Goal: Transaction & Acquisition: Purchase product/service

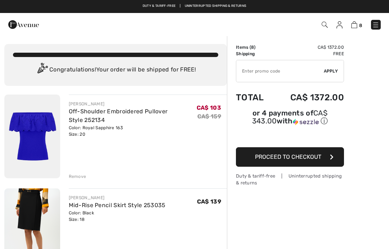
checkbox input "true"
click at [326, 22] on img at bounding box center [325, 25] width 6 height 6
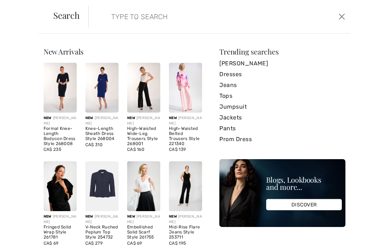
click at [146, 16] on input "search" at bounding box center [192, 17] width 173 height 22
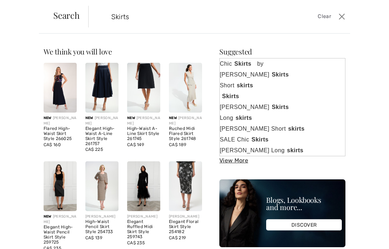
type input "Skirts"
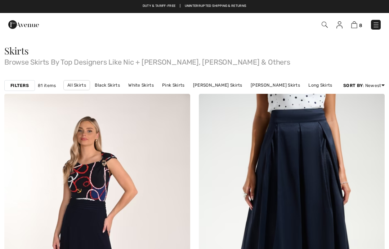
checkbox input "true"
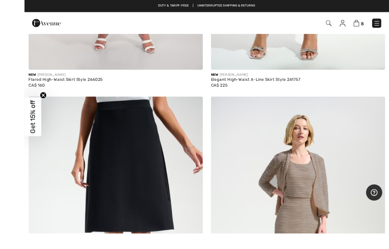
scroll to position [362, 0]
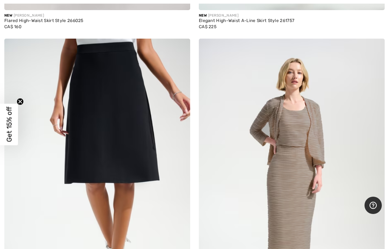
click at [107, 133] on img at bounding box center [97, 178] width 186 height 279
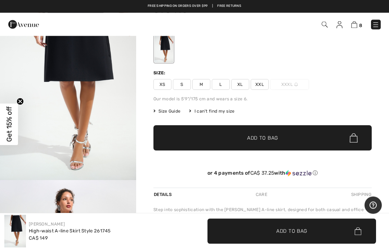
scroll to position [59, 0]
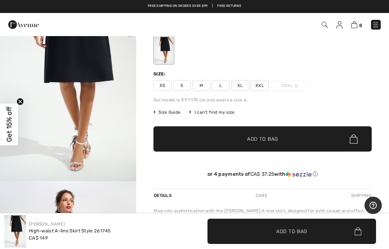
click at [243, 85] on span "XL" at bounding box center [240, 85] width 18 height 11
click at [266, 140] on span "Add to Bag" at bounding box center [262, 139] width 31 height 8
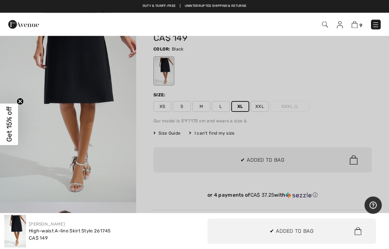
scroll to position [0, 0]
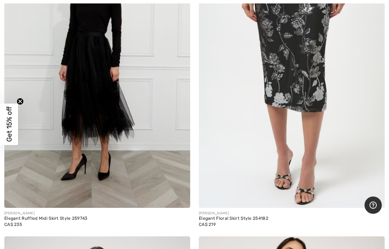
scroll to position [1110, 0]
click at [312, 136] on img at bounding box center [292, 68] width 186 height 279
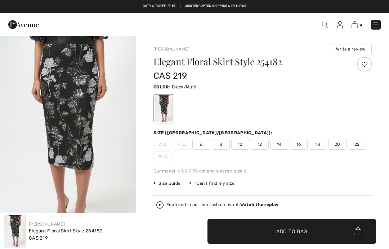
checkbox input "true"
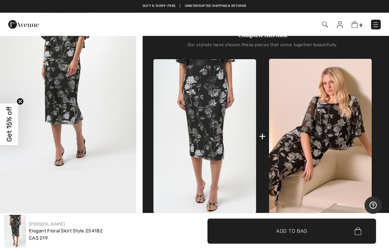
scroll to position [255, 0]
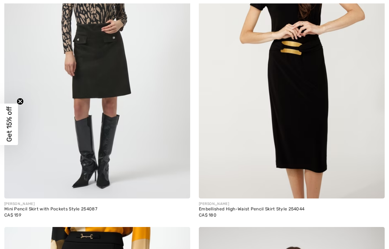
scroll to position [1427, 0]
click at [104, 132] on img at bounding box center [97, 58] width 186 height 279
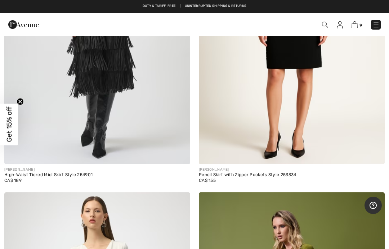
scroll to position [2849, 0]
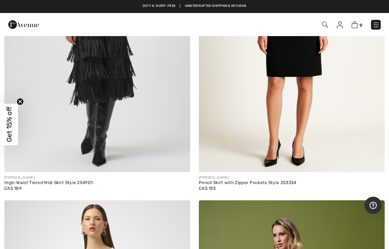
click at [305, 122] on img at bounding box center [292, 32] width 186 height 279
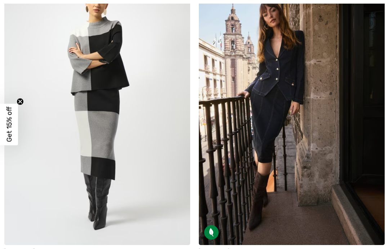
scroll to position [4096, 0]
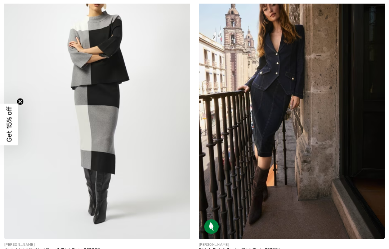
click at [58, 195] on img at bounding box center [97, 99] width 186 height 279
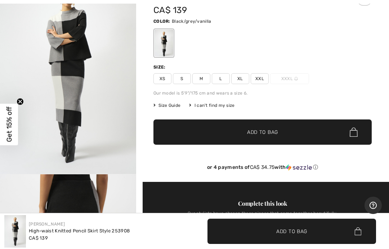
scroll to position [57, 0]
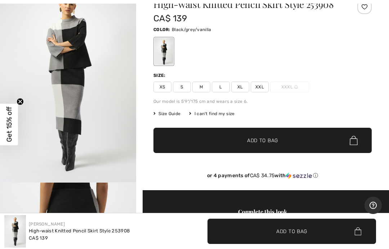
click at [167, 116] on span "Size Guide" at bounding box center [166, 113] width 27 height 6
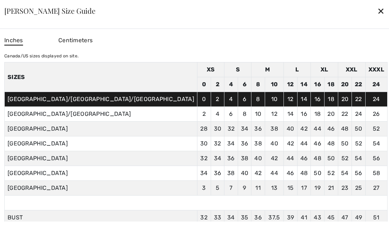
click at [377, 18] on div "✕" at bounding box center [381, 10] width 8 height 15
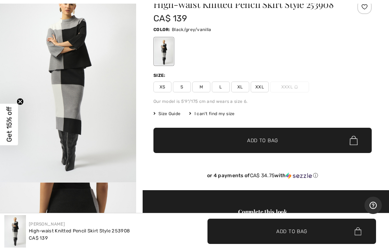
click at [241, 86] on span "XL" at bounding box center [240, 86] width 18 height 11
click at [269, 141] on span "Add to Bag" at bounding box center [262, 141] width 31 height 8
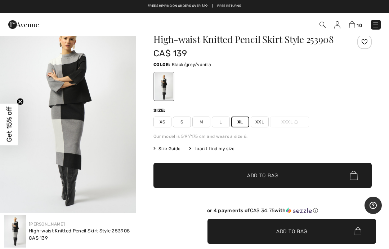
scroll to position [0, 0]
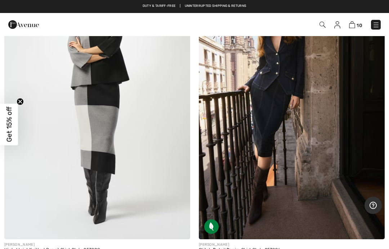
click at [278, 150] on img at bounding box center [292, 99] width 186 height 279
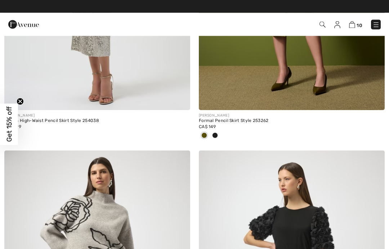
scroll to position [3218, 0]
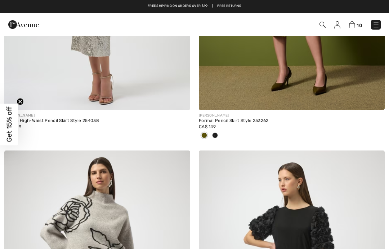
click at [354, 25] on img at bounding box center [352, 24] width 6 height 7
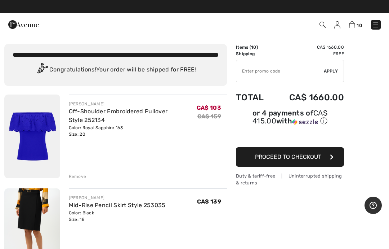
click at [79, 175] on div "Remove" at bounding box center [78, 176] width 18 height 6
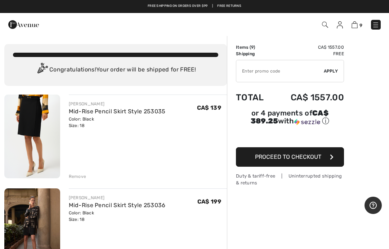
click at [327, 24] on img at bounding box center [325, 25] width 6 height 6
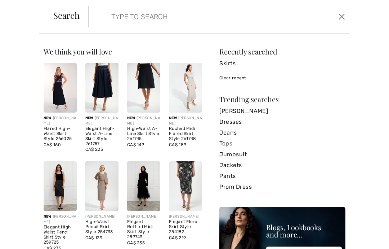
click at [147, 13] on input "search" at bounding box center [192, 17] width 173 height 22
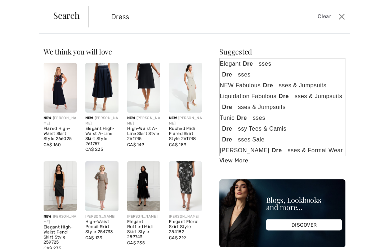
type input "Dress"
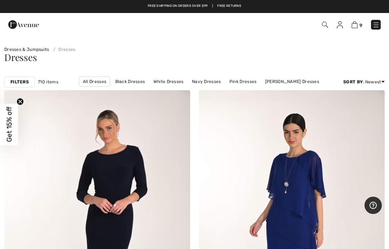
click at [98, 82] on link "All Dresses" at bounding box center [94, 81] width 31 height 10
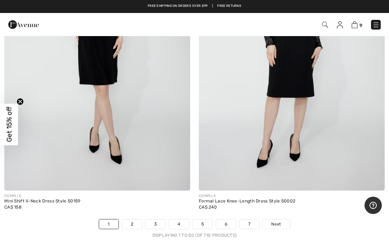
scroll to position [8032, 0]
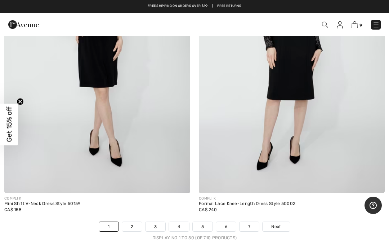
click at [136, 222] on link "2" at bounding box center [132, 226] width 20 height 9
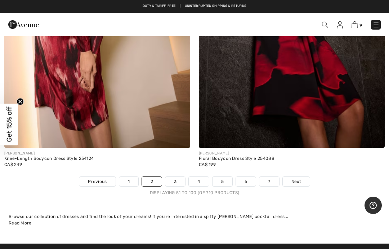
scroll to position [7970, 0]
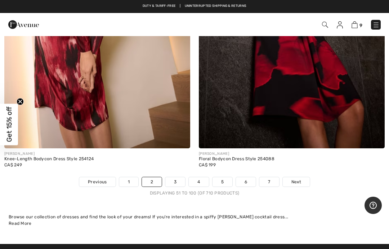
click at [177, 177] on link "3" at bounding box center [175, 181] width 20 height 9
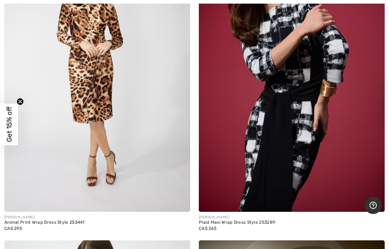
scroll to position [2478, 0]
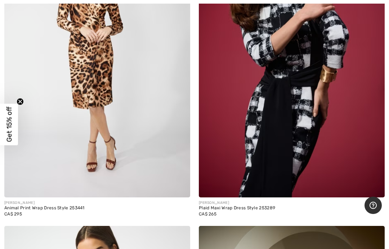
click at [282, 144] on img at bounding box center [292, 57] width 186 height 279
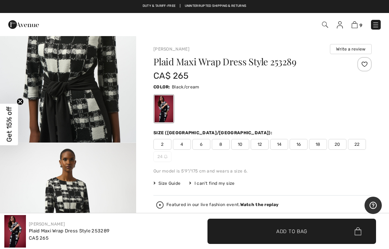
click at [171, 186] on span "Size Guide" at bounding box center [166, 183] width 27 height 6
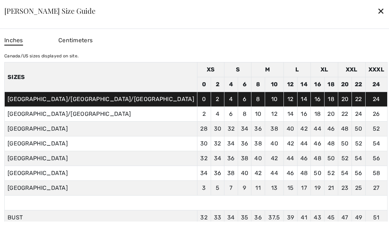
click at [377, 18] on div "✕" at bounding box center [381, 10] width 8 height 15
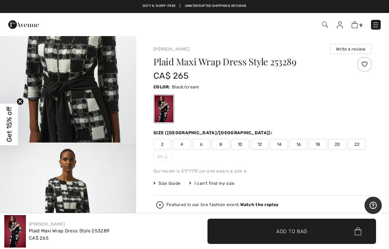
click at [340, 143] on span "20" at bounding box center [338, 144] width 18 height 11
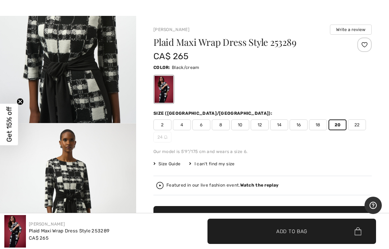
scroll to position [30, 0]
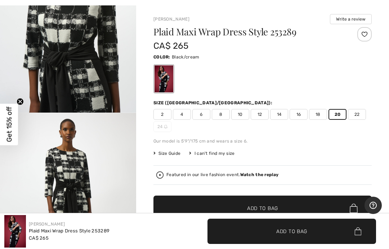
click at [271, 210] on span "Add to Bag" at bounding box center [262, 208] width 31 height 8
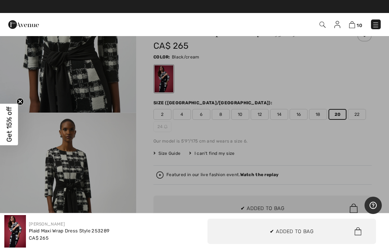
scroll to position [0, 0]
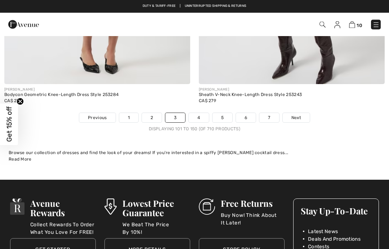
scroll to position [8078, 0]
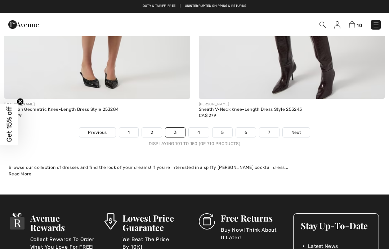
click at [197, 128] on link "4" at bounding box center [199, 132] width 20 height 9
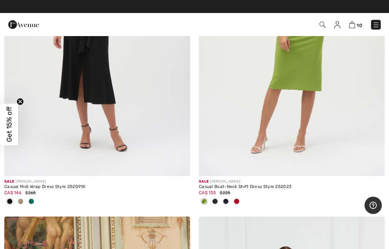
scroll to position [7277, 0]
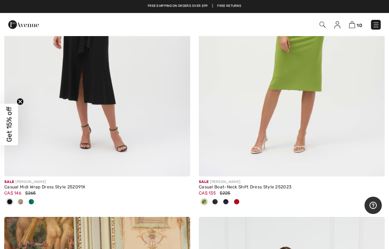
click at [30, 198] on span at bounding box center [31, 201] width 6 height 6
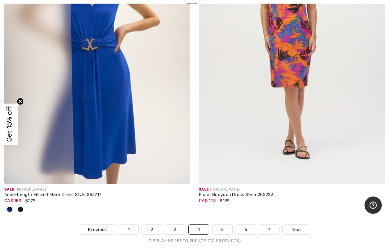
scroll to position [7957, 0]
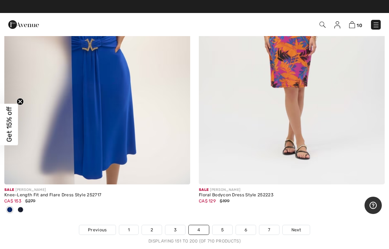
click at [226, 225] on link "5" at bounding box center [223, 229] width 20 height 9
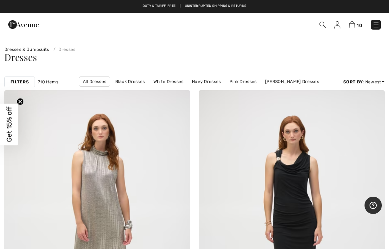
click at [21, 82] on strong "Filters" at bounding box center [19, 82] width 18 height 6
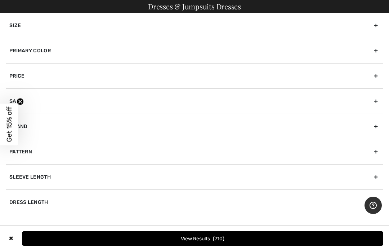
click at [372, 24] on div "Size" at bounding box center [195, 25] width 378 height 25
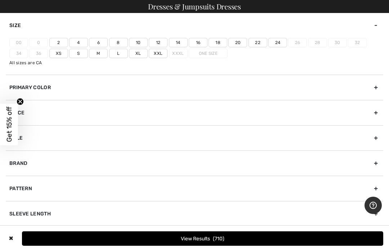
click at [222, 43] on label "18" at bounding box center [218, 42] width 19 height 9
click at [0, 0] on input"] "18" at bounding box center [0, 0] width 0 height 0
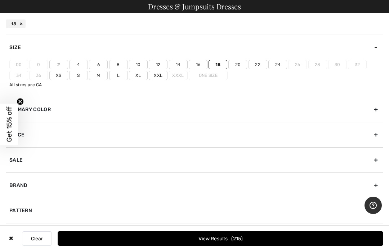
click at [241, 63] on label "20" at bounding box center [237, 64] width 19 height 9
click at [0, 0] on input"] "20" at bounding box center [0, 0] width 0 height 0
click at [140, 74] on label "Xl" at bounding box center [138, 75] width 19 height 9
click at [0, 0] on input"] "Xl" at bounding box center [0, 0] width 0 height 0
click at [160, 74] on label "Xxl" at bounding box center [158, 75] width 19 height 9
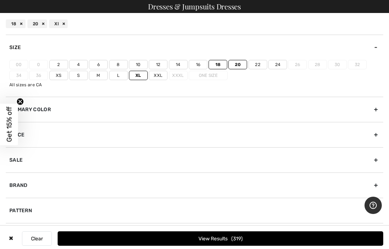
click at [0, 0] on input"] "Xxl" at bounding box center [0, 0] width 0 height 0
click at [199, 64] on label "16" at bounding box center [198, 64] width 19 height 9
click at [0, 0] on input"] "16" at bounding box center [0, 0] width 0 height 0
click at [223, 242] on button "View Results 366" at bounding box center [221, 238] width 326 height 14
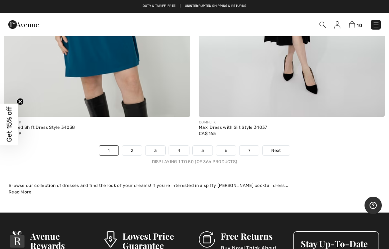
scroll to position [8103, 0]
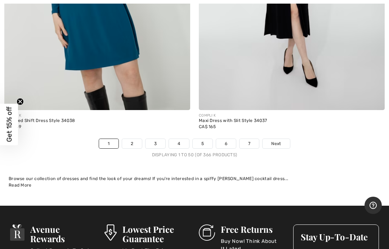
click at [135, 139] on link "2" at bounding box center [132, 143] width 20 height 9
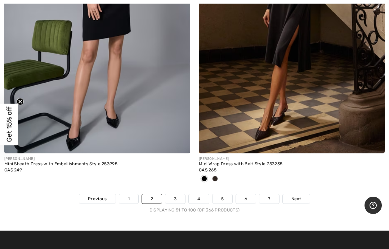
scroll to position [7966, 0]
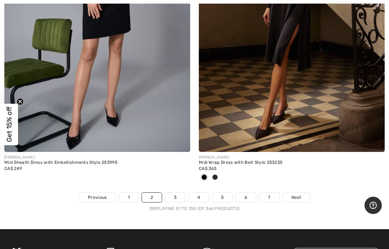
click at [176, 192] on link "3" at bounding box center [175, 196] width 20 height 9
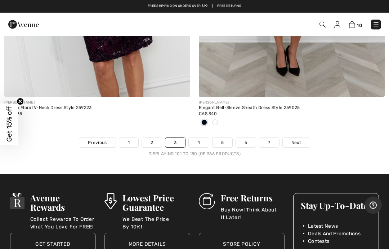
scroll to position [8119, 0]
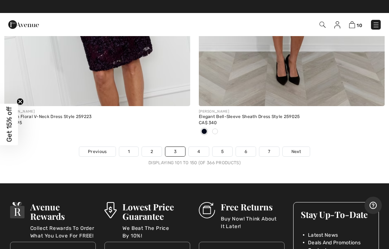
click at [201, 147] on link "4" at bounding box center [199, 151] width 20 height 9
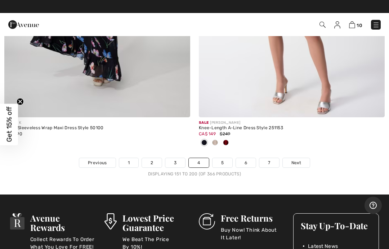
scroll to position [8118, 0]
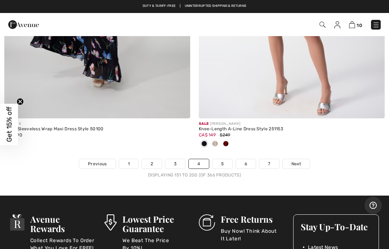
click at [225, 159] on link "5" at bounding box center [223, 163] width 20 height 9
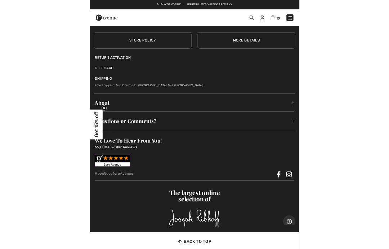
scroll to position [6676, 0]
